Goal: Find specific page/section: Find specific page/section

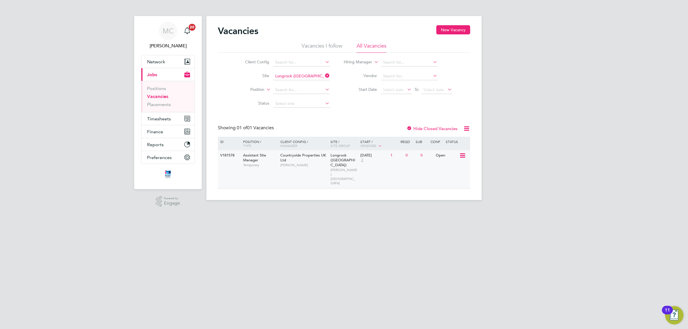
click at [258, 157] on span "Assistant Site Manager" at bounding box center [254, 158] width 23 height 10
